Goal: Navigation & Orientation: Find specific page/section

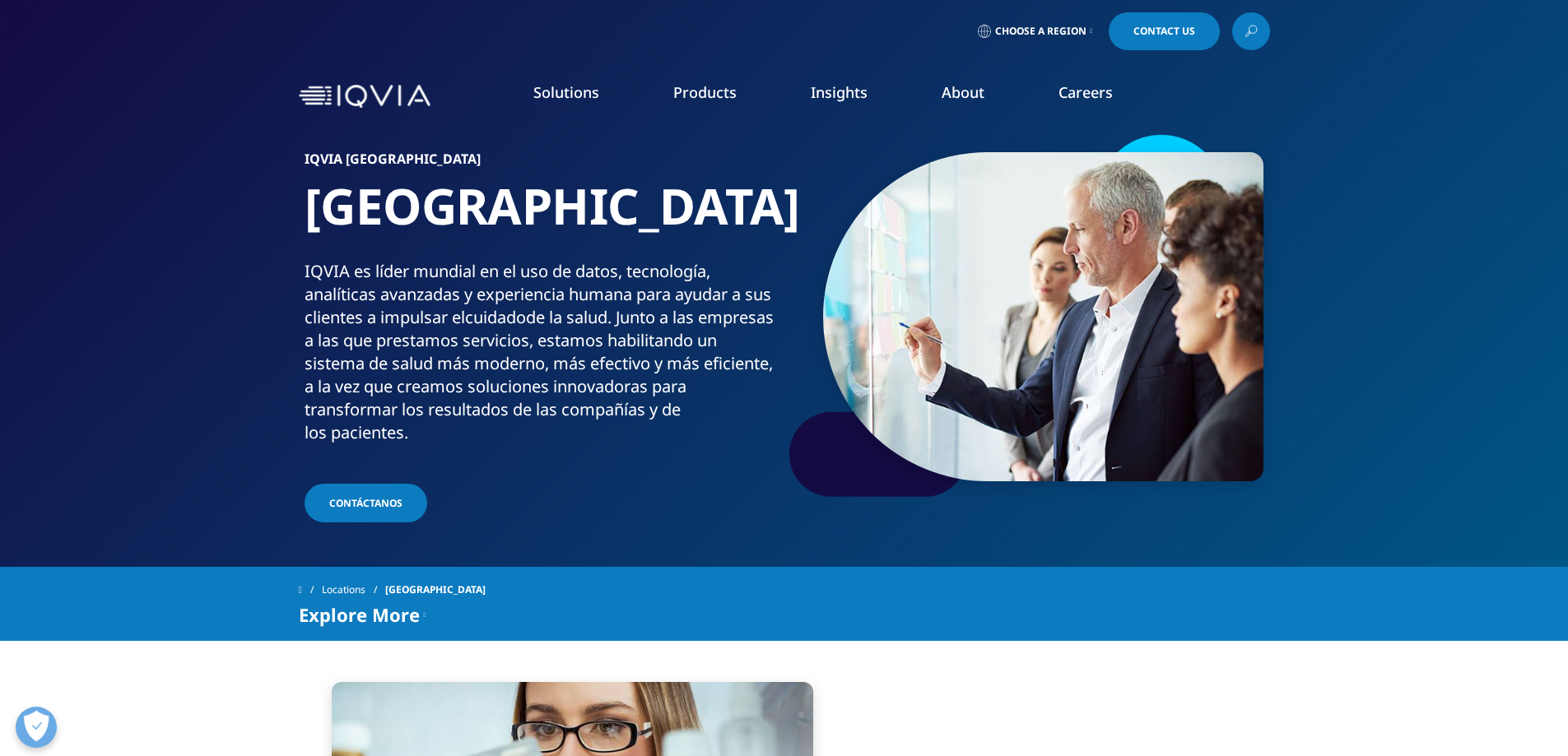
click at [1084, 31] on link "Choose a Region" at bounding box center [1035, 31] width 121 height 38
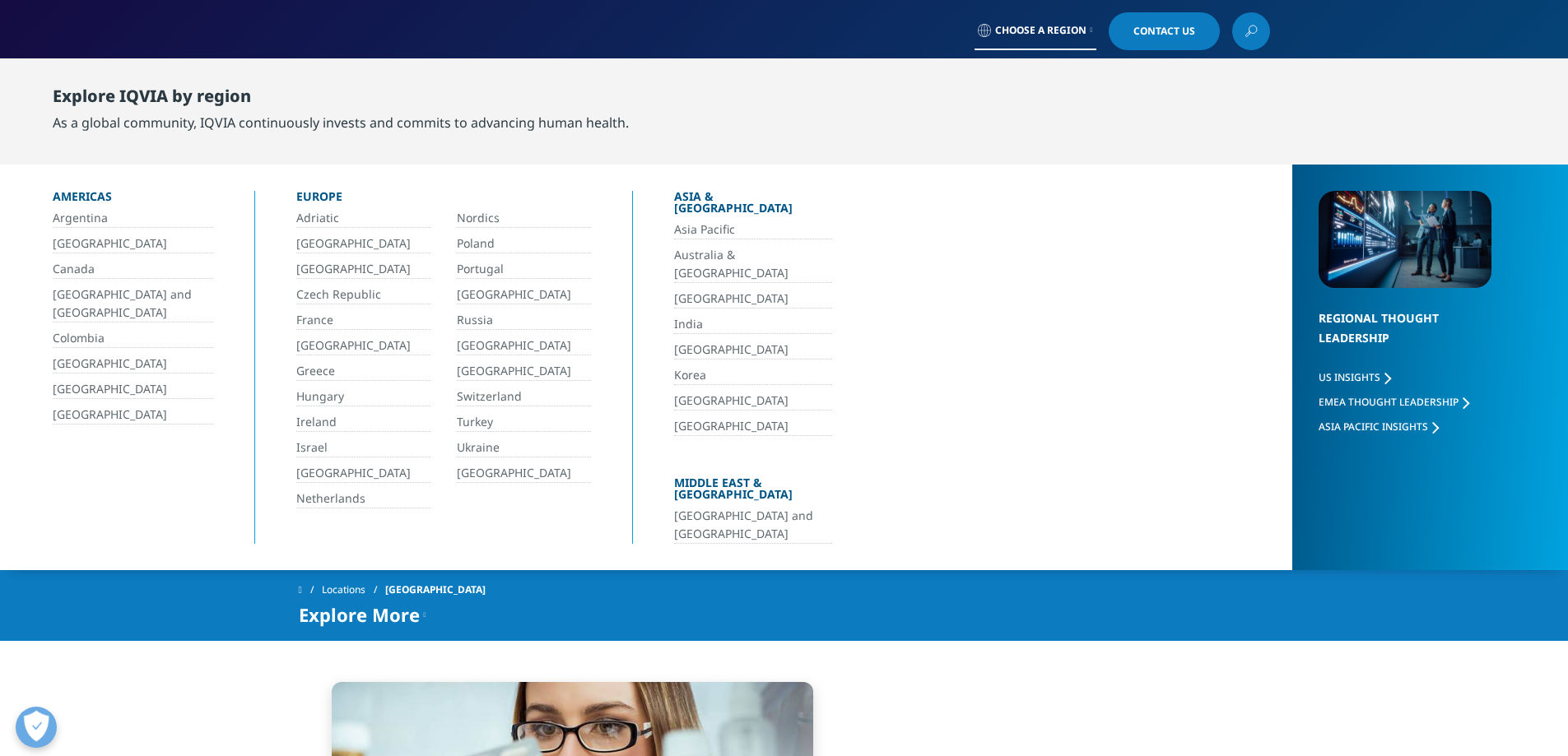
click at [488, 374] on link "[GEOGRAPHIC_DATA]" at bounding box center [524, 371] width 134 height 19
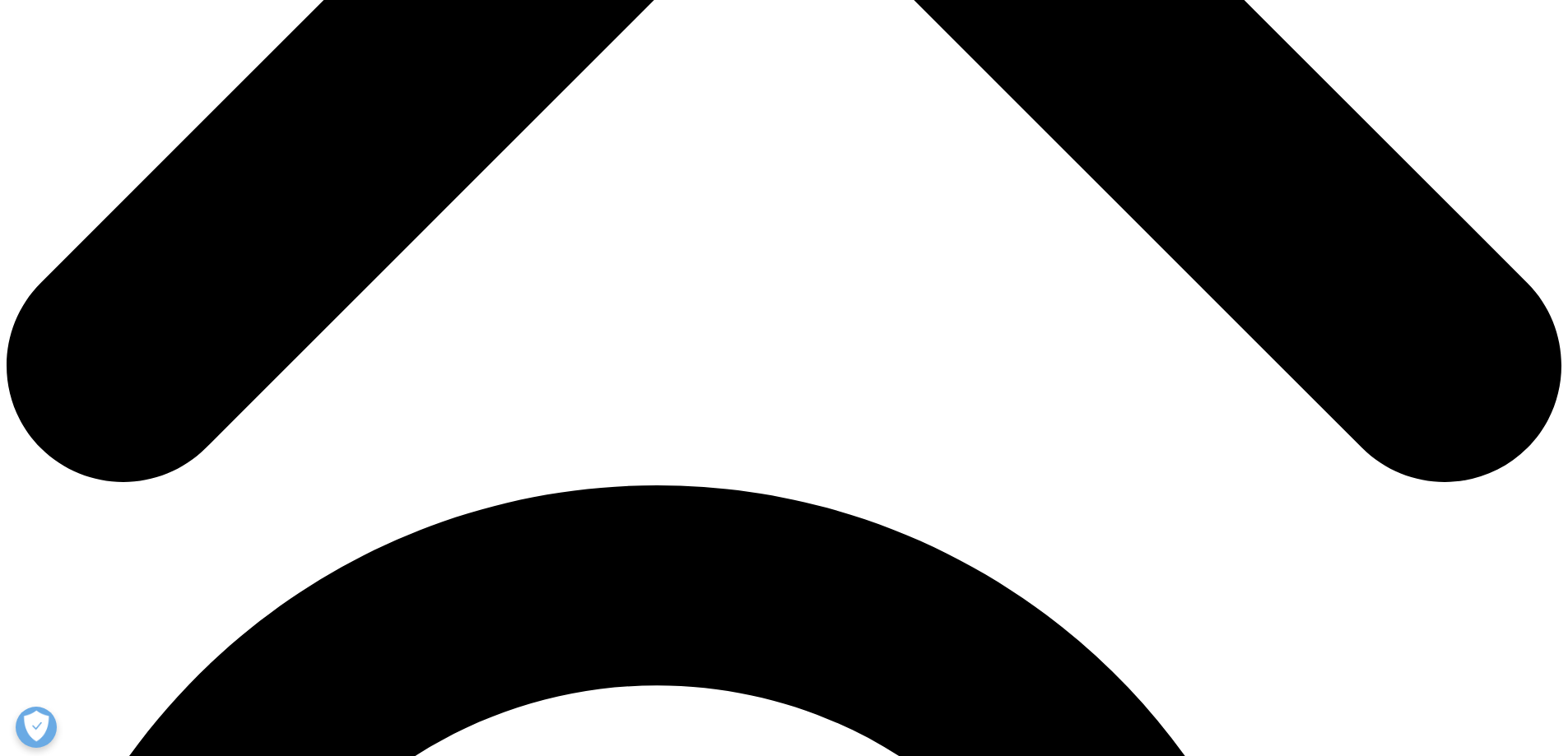
scroll to position [906, 0]
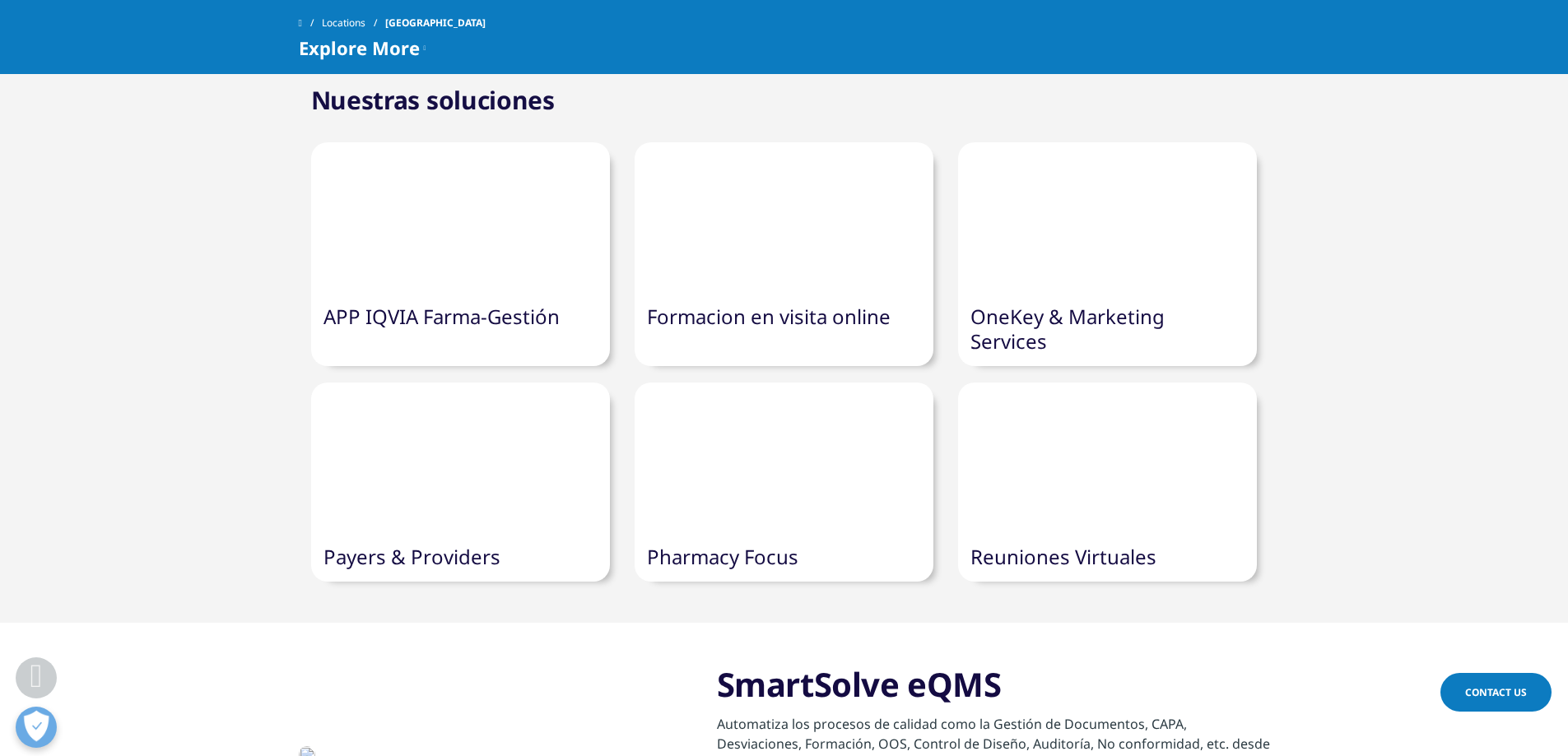
click at [464, 327] on link "APP IQVIA Farma-Gestión" at bounding box center [441, 316] width 236 height 27
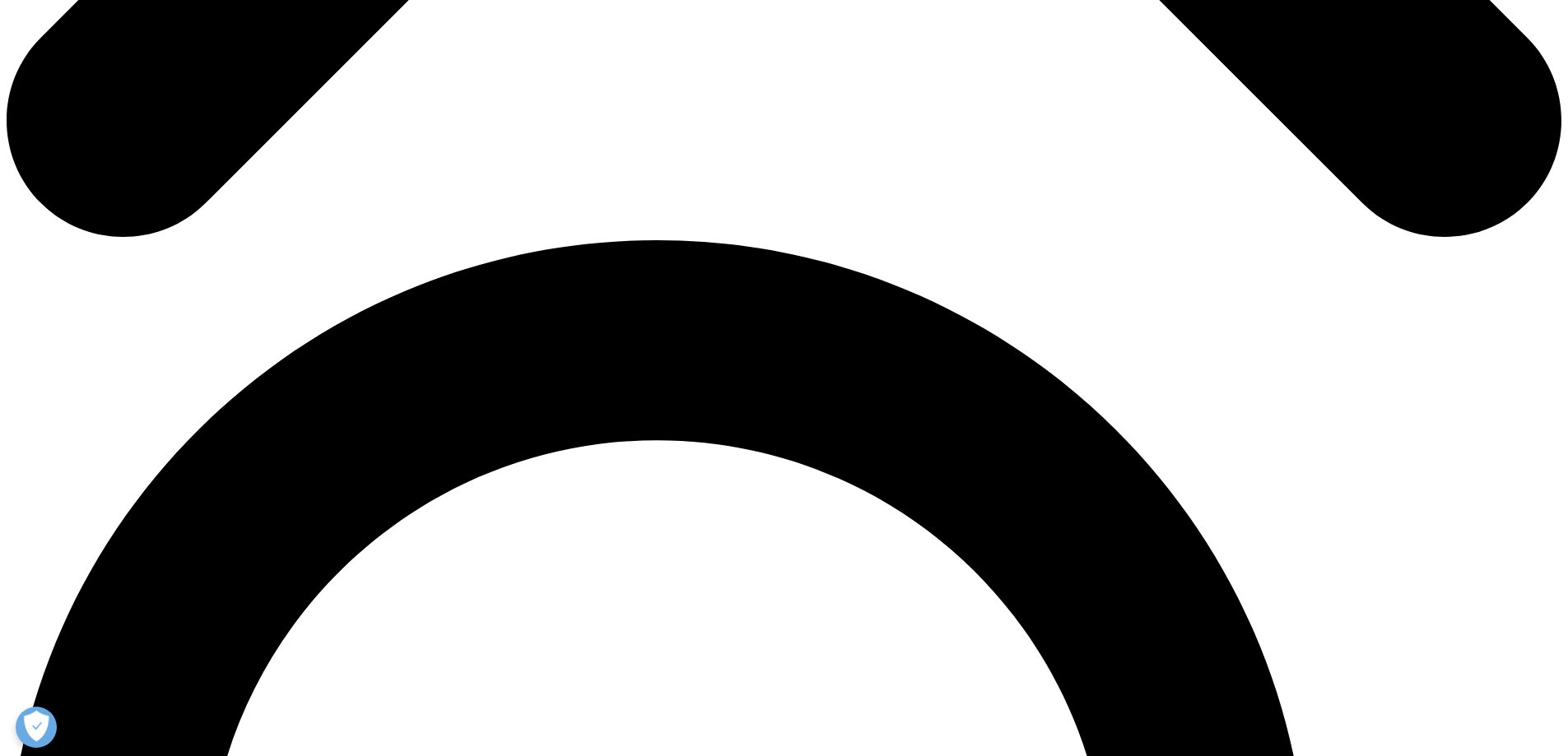
scroll to position [1481, 0]
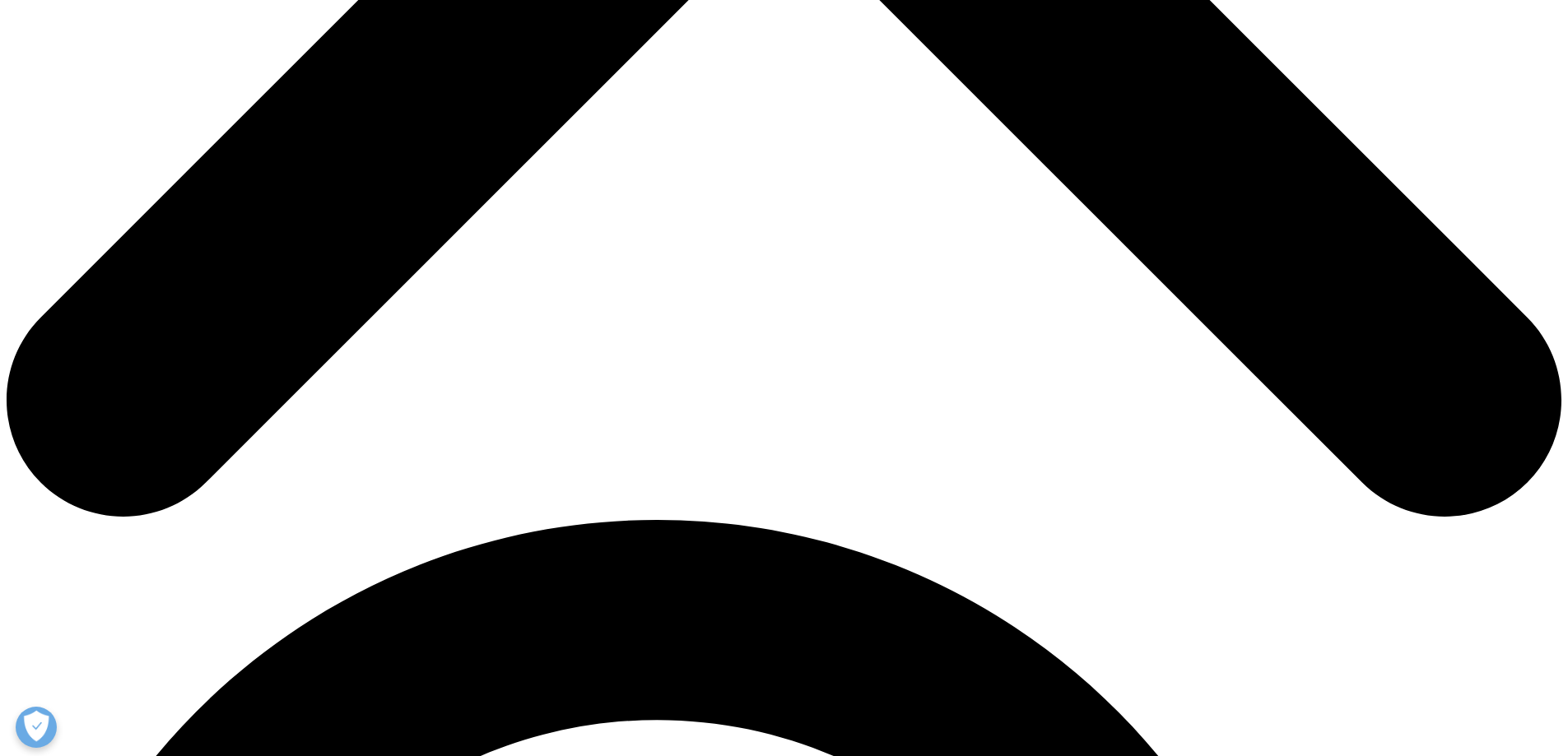
scroll to position [906, 0]
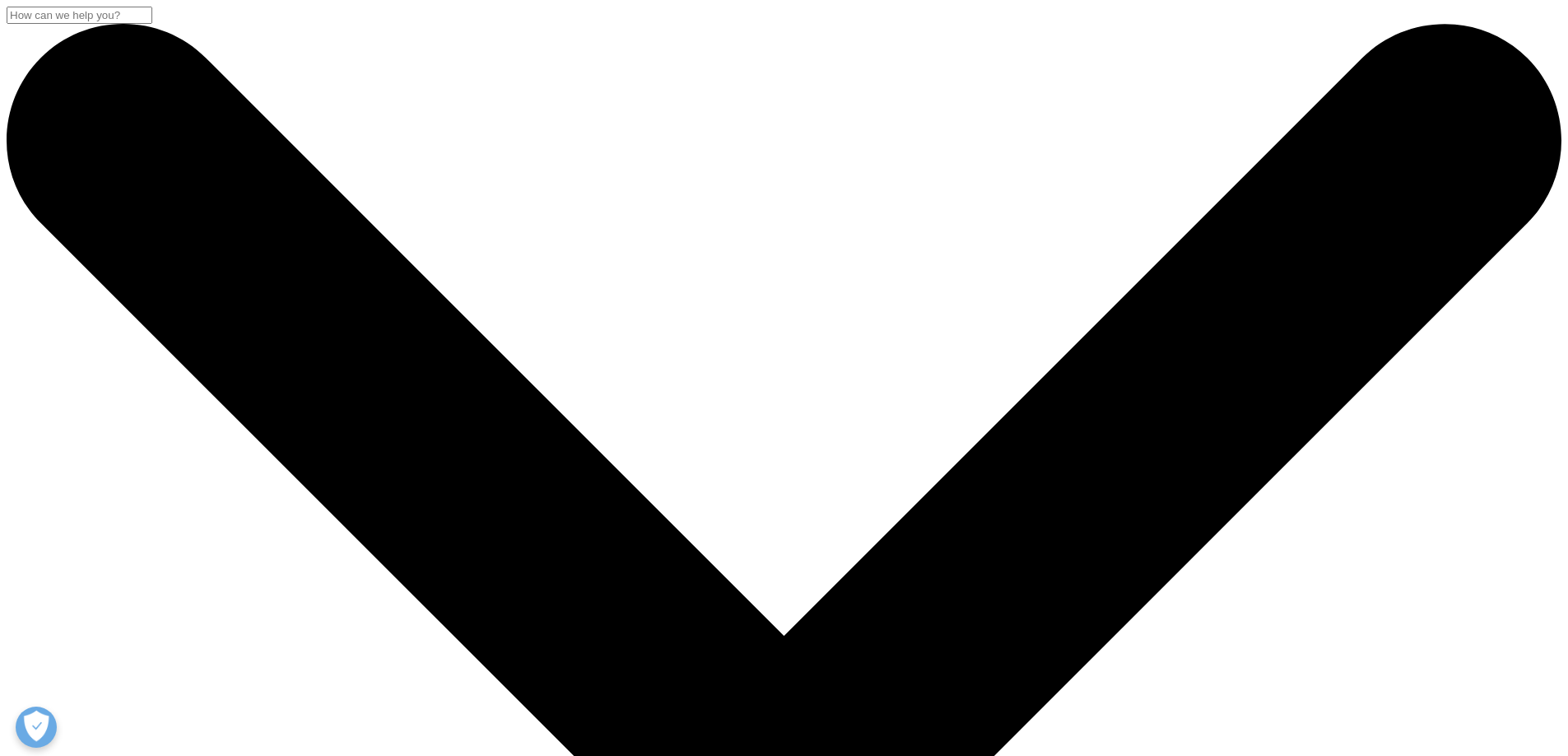
click at [371, 96] on img at bounding box center [364, 96] width 132 height 0
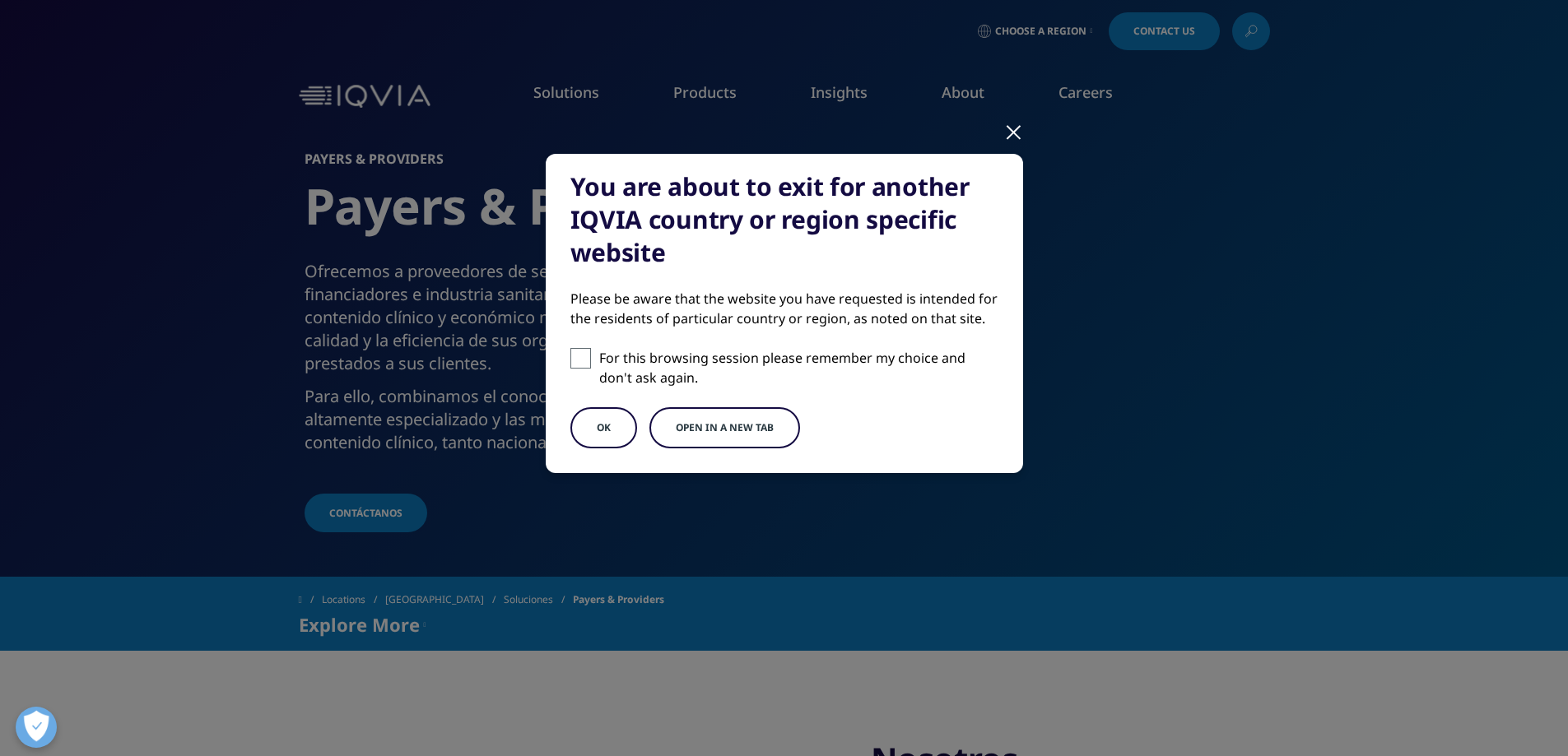
click at [724, 435] on button "Open in a new tab" at bounding box center [725, 428] width 151 height 41
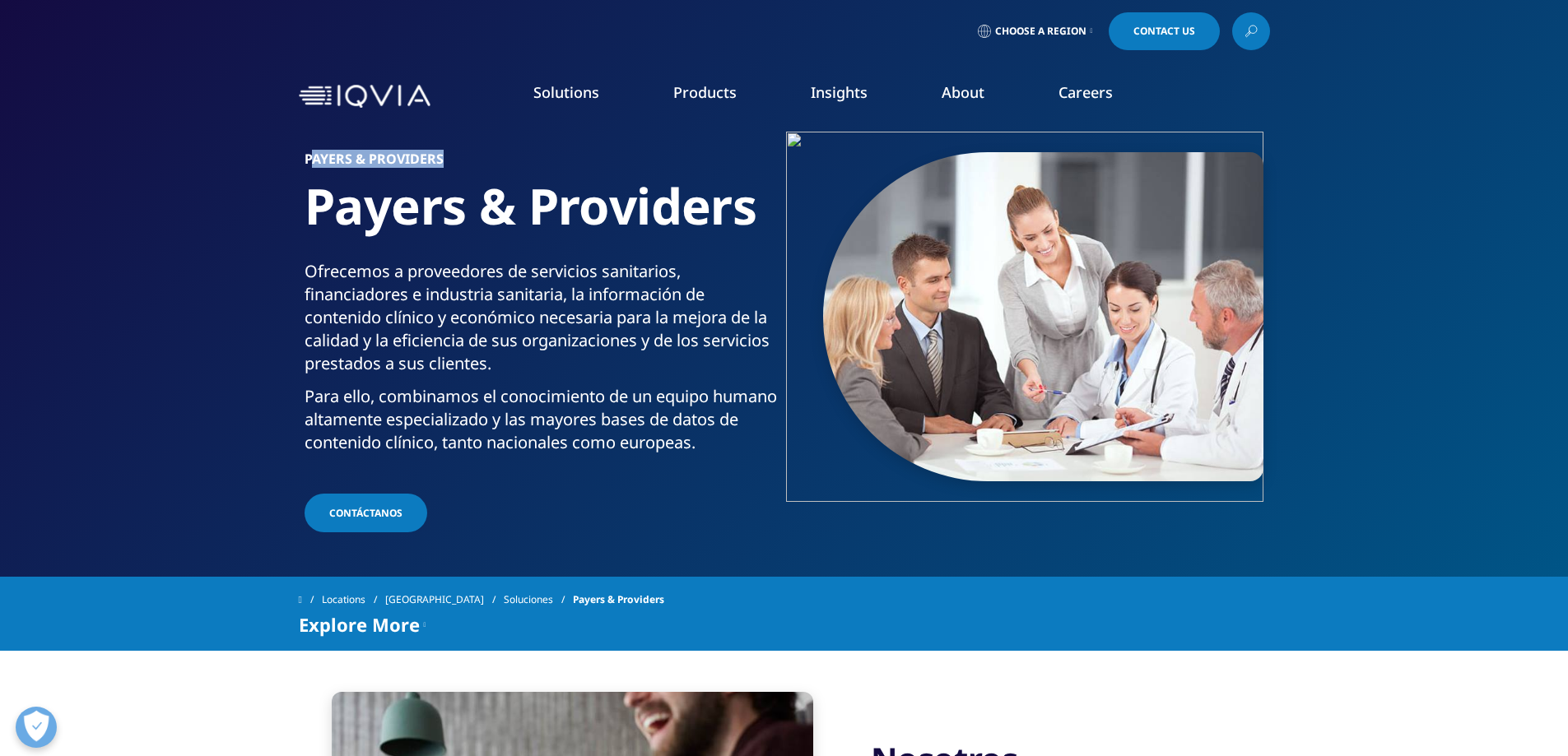
drag, startPoint x: 329, startPoint y: 158, endPoint x: 449, endPoint y: 158, distance: 120.0
click at [449, 158] on h6 "Payers & Providers" at bounding box center [541, 164] width 474 height 23
click at [313, 165] on h6 "Payers & Providers" at bounding box center [541, 164] width 474 height 23
drag, startPoint x: 294, startPoint y: 158, endPoint x: 442, endPoint y: 158, distance: 148.0
click at [442, 158] on section "Payers & Providers Payers & Providers Ofrecemos a proveedores de servicios sani…" at bounding box center [784, 288] width 1568 height 576
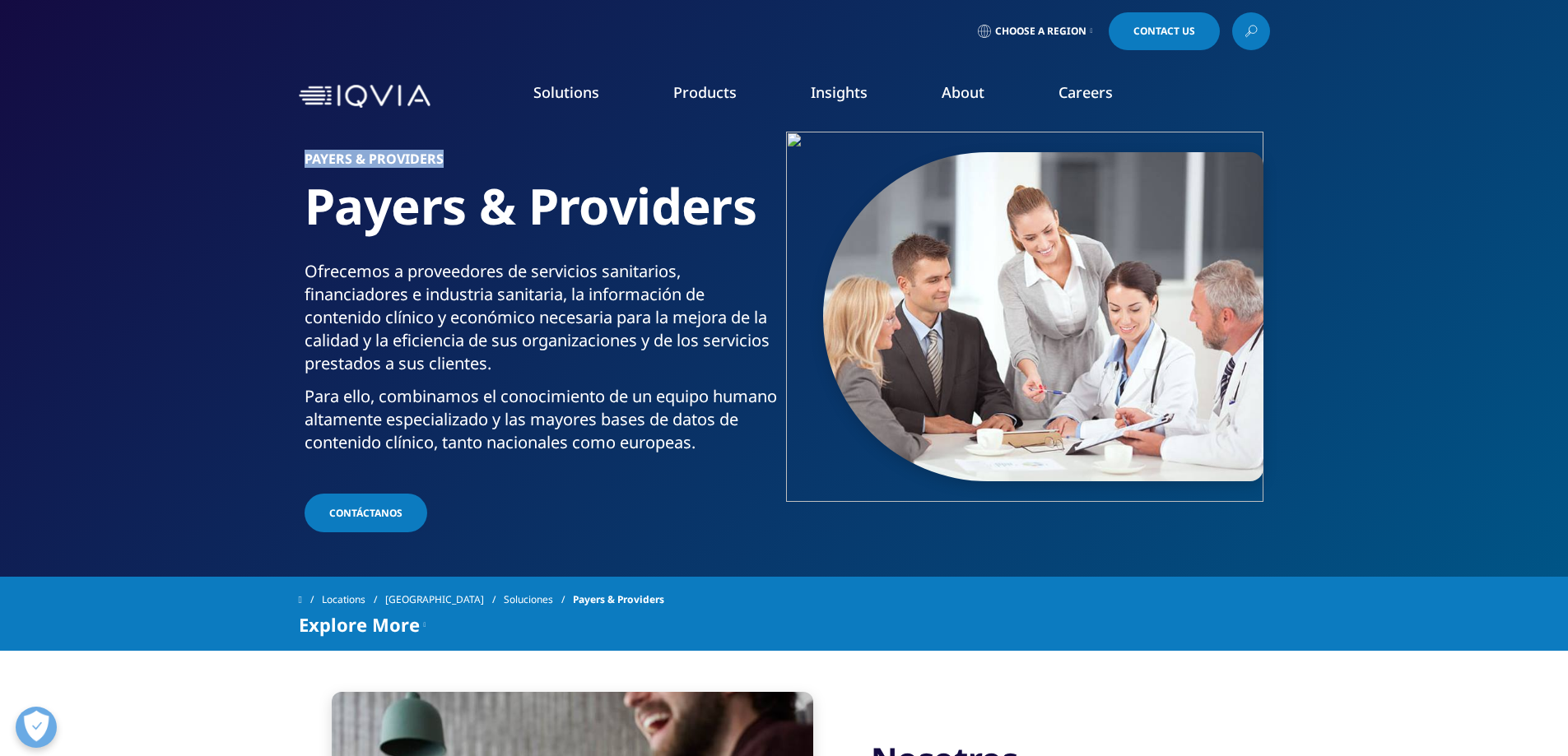
click at [385, 96] on img at bounding box center [364, 96] width 132 height 24
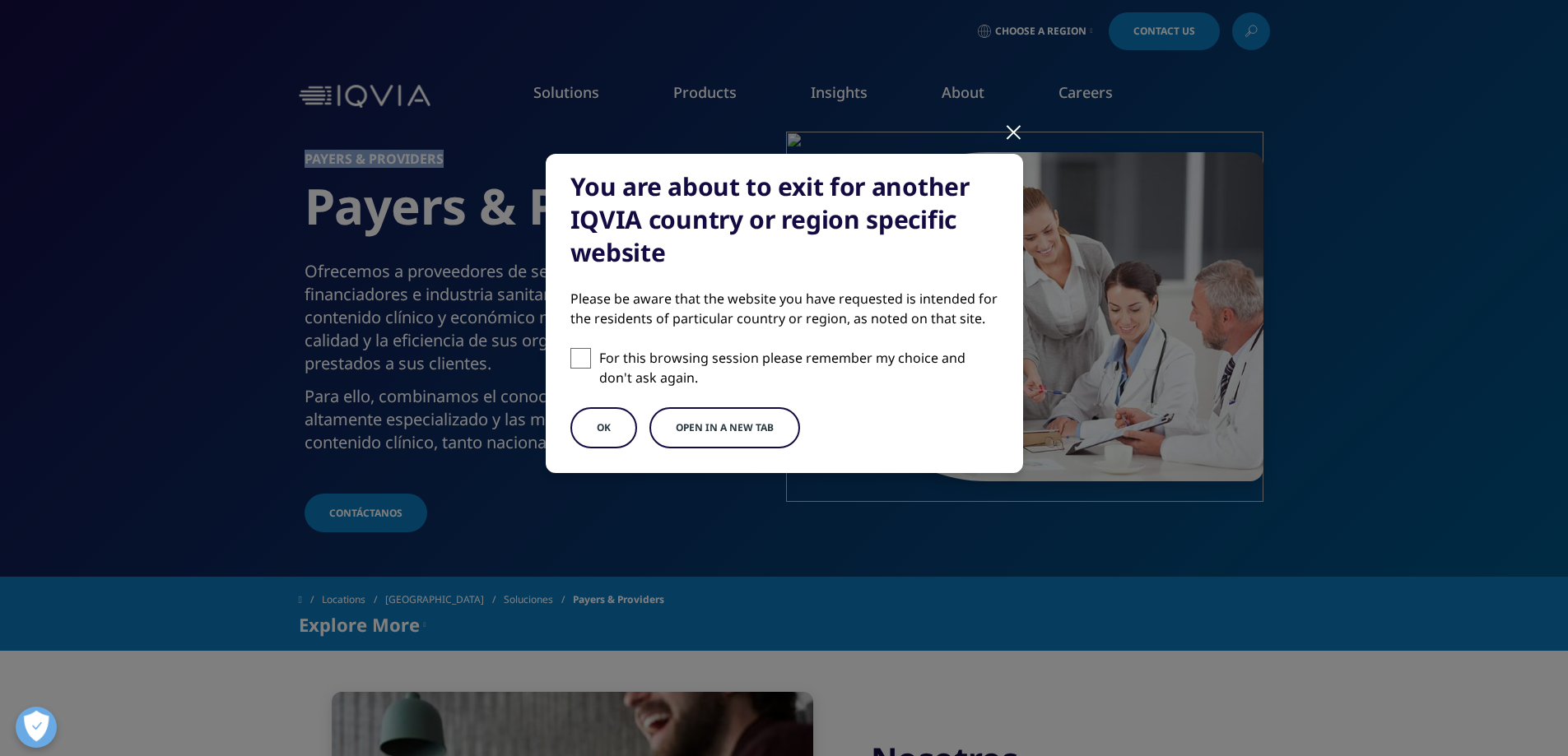
click at [774, 436] on button "Open in a new tab" at bounding box center [725, 428] width 151 height 41
